Goal: Book appointment/travel/reservation

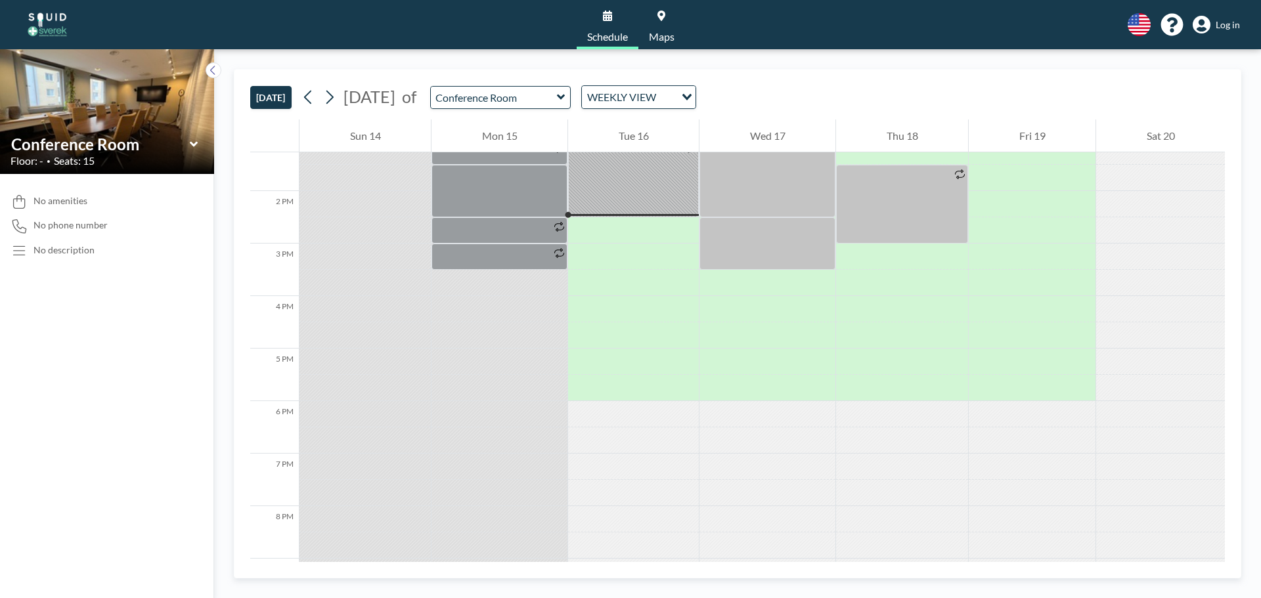
scroll to position [709, 0]
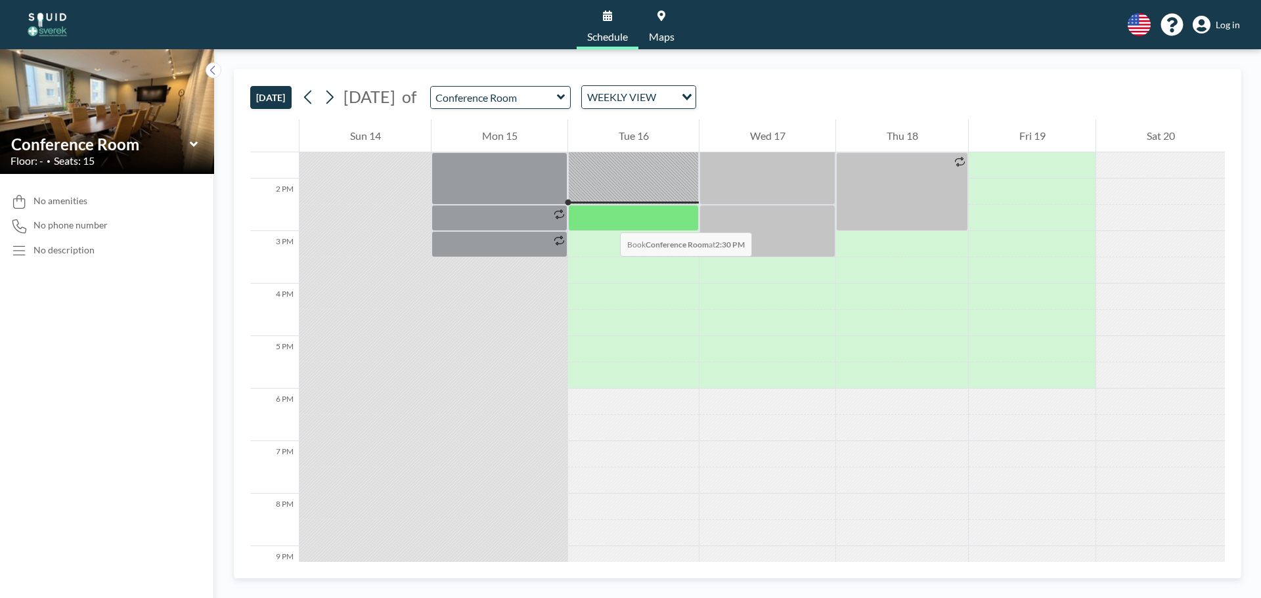
click at [607, 219] on div at bounding box center [633, 218] width 131 height 26
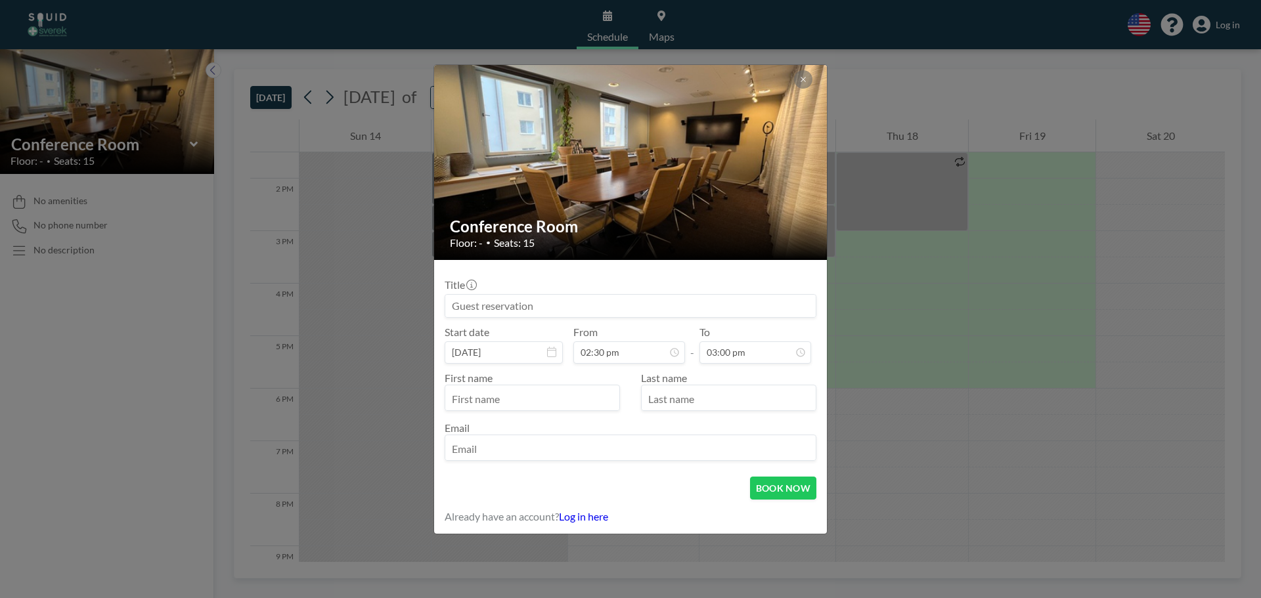
click at [514, 307] on input at bounding box center [630, 306] width 370 height 22
type input "team p"
click at [575, 393] on input "text" at bounding box center [532, 399] width 174 height 22
click at [528, 452] on input "email" at bounding box center [630, 449] width 370 height 22
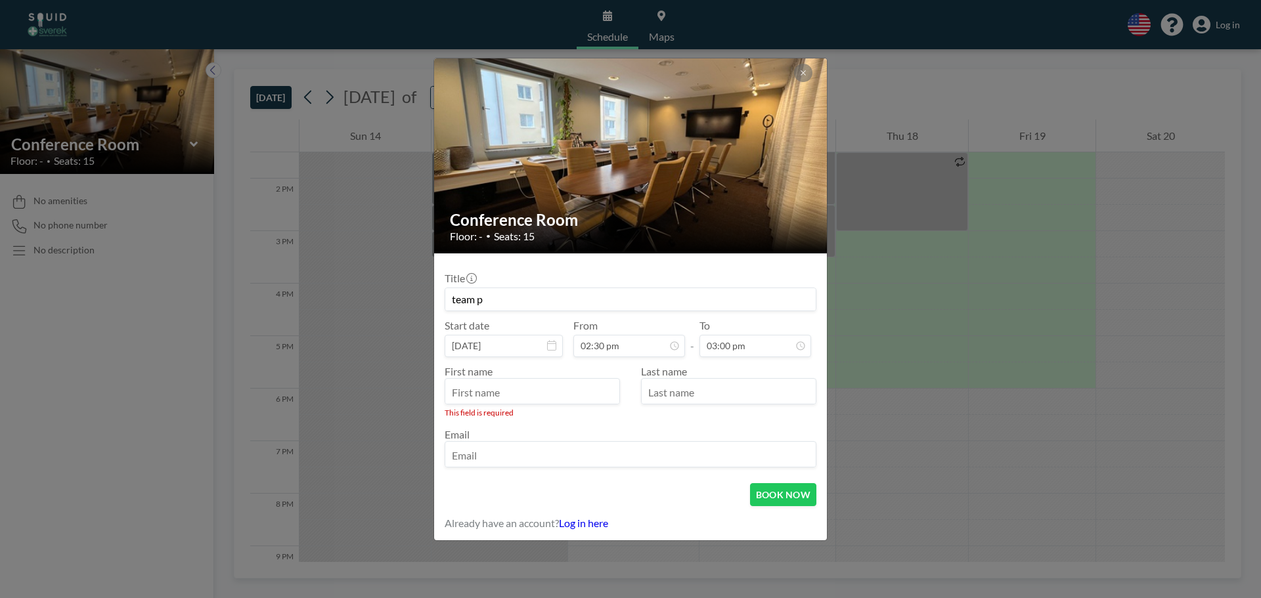
type input "[PERSON_NAME][EMAIL_ADDRESS][DOMAIN_NAME]"
click at [512, 396] on input "text" at bounding box center [532, 393] width 174 height 22
type input "[PERSON_NAME]"
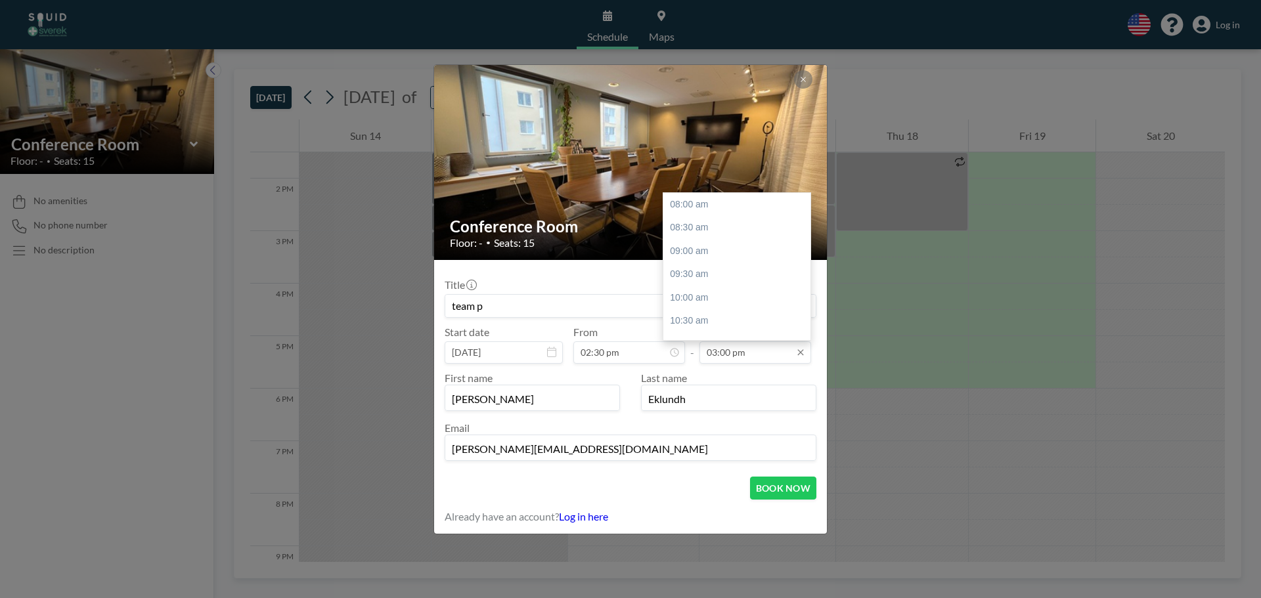
type input "Eklundh"
click at [739, 354] on input "03:00 pm" at bounding box center [755, 352] width 112 height 22
click at [730, 235] on div "03:30 pm" at bounding box center [740, 228] width 154 height 24
type input "03:30 pm"
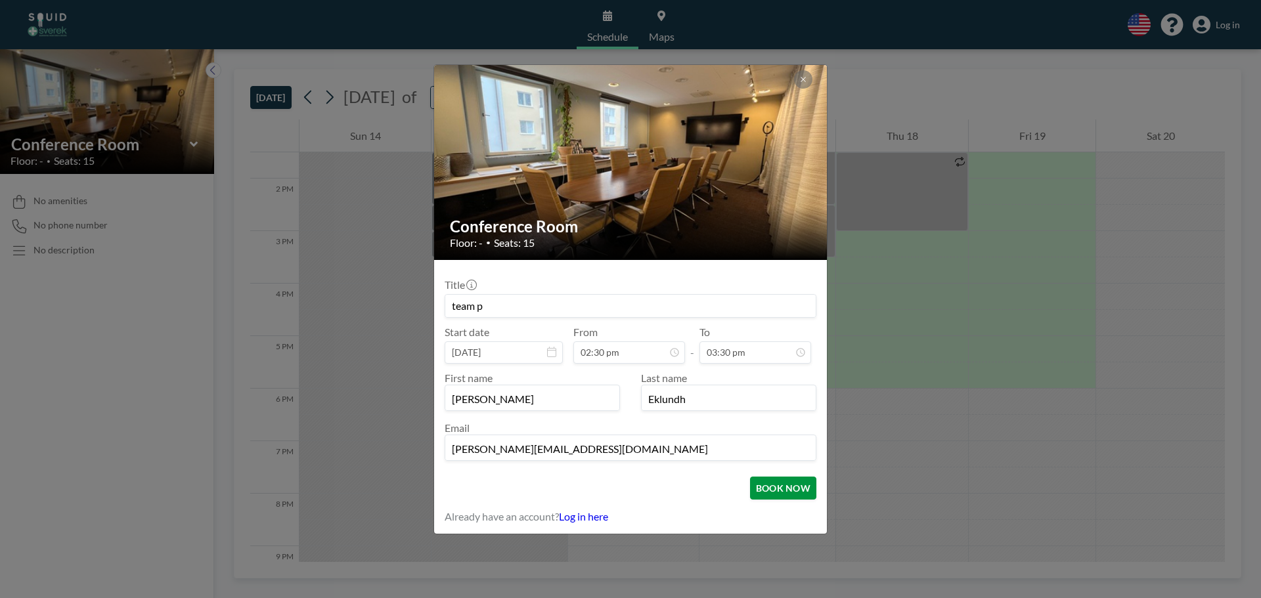
click at [793, 492] on button "BOOK NOW" at bounding box center [783, 488] width 66 height 23
